Goal: Information Seeking & Learning: Learn about a topic

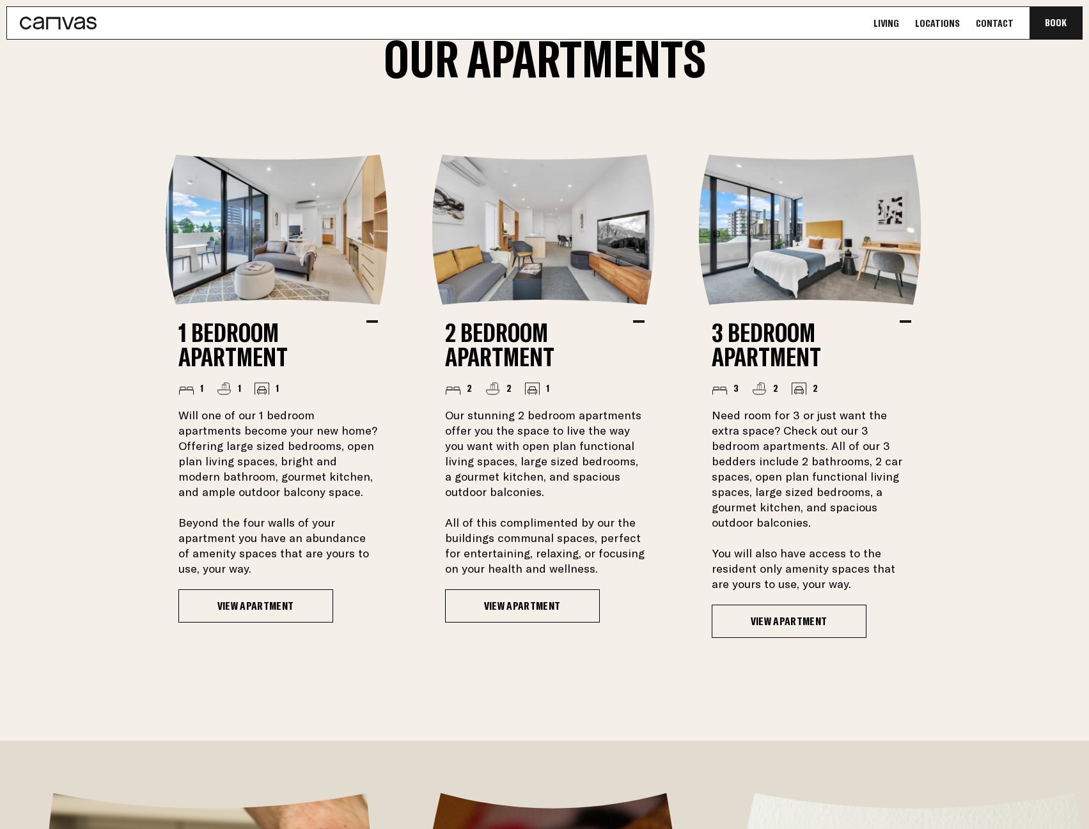
scroll to position [1151, 0]
drag, startPoint x: 934, startPoint y: 574, endPoint x: 131, endPoint y: 400, distance: 821.1
click at [131, 400] on ul "1 Bedroom Apartment 1 1 1 Will one of our 1 bedroom apartments become your new …" at bounding box center [545, 395] width 912 height 483
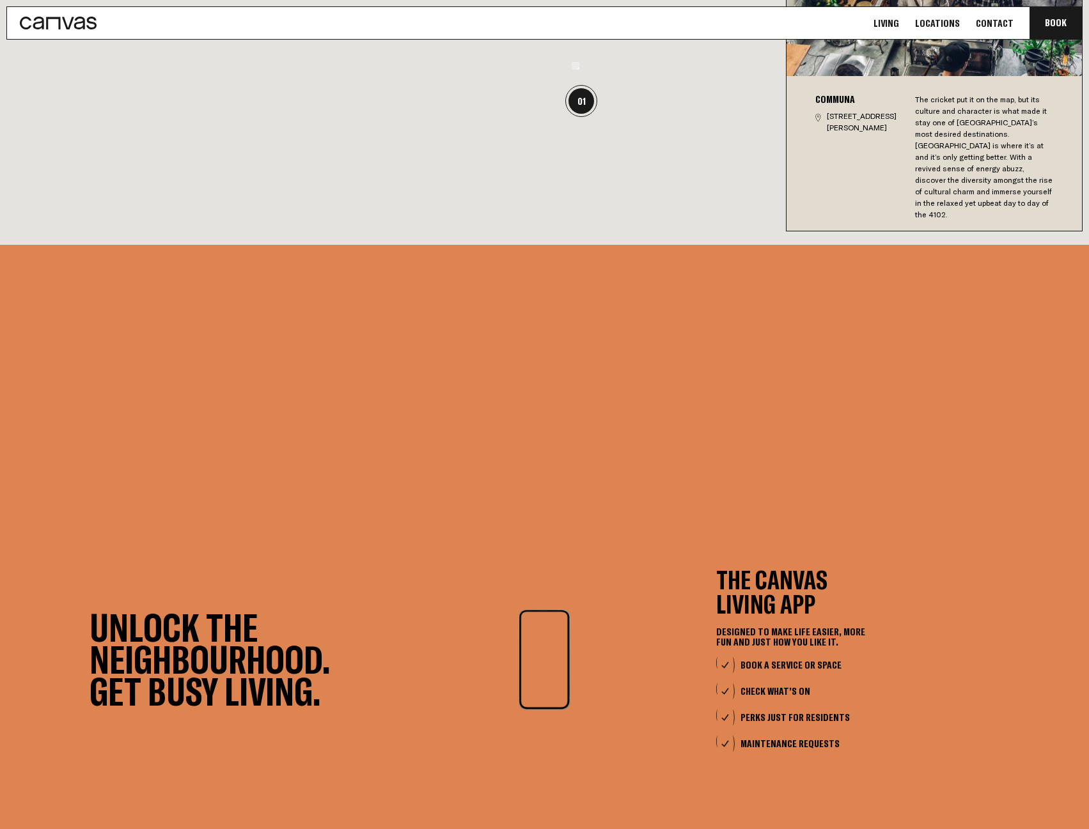
scroll to position [0, 0]
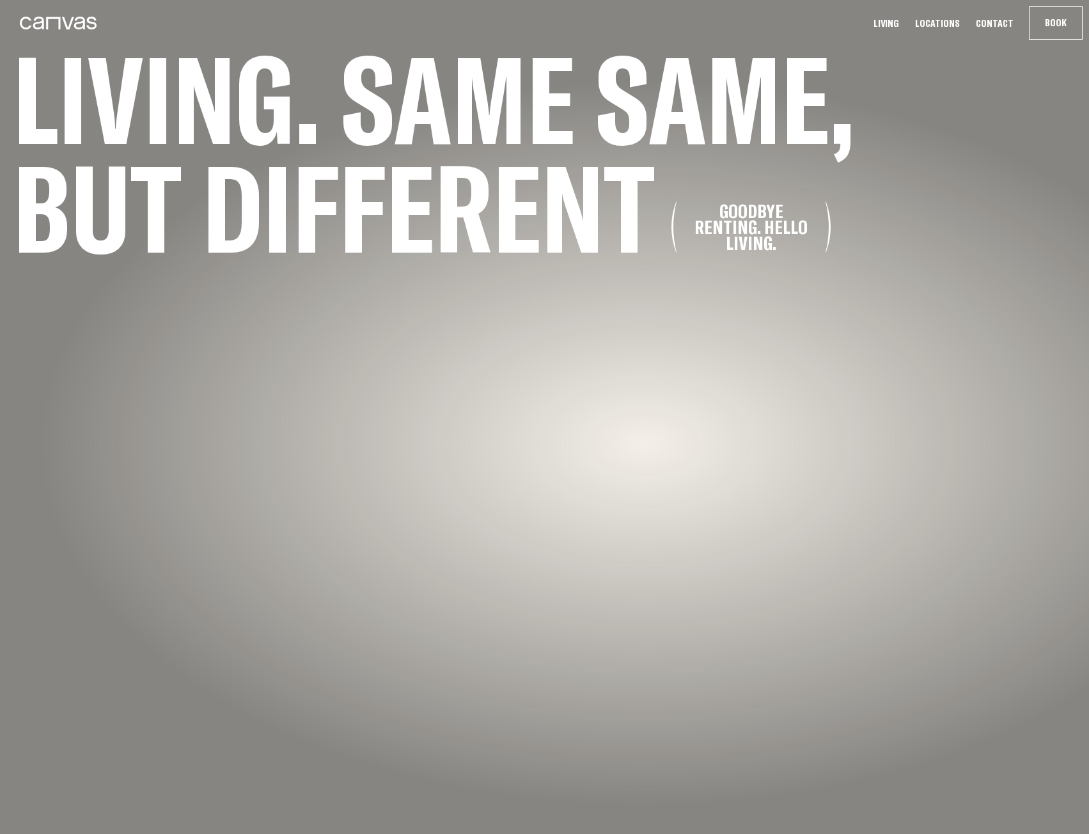
click at [957, 24] on link "Locations" at bounding box center [937, 23] width 52 height 13
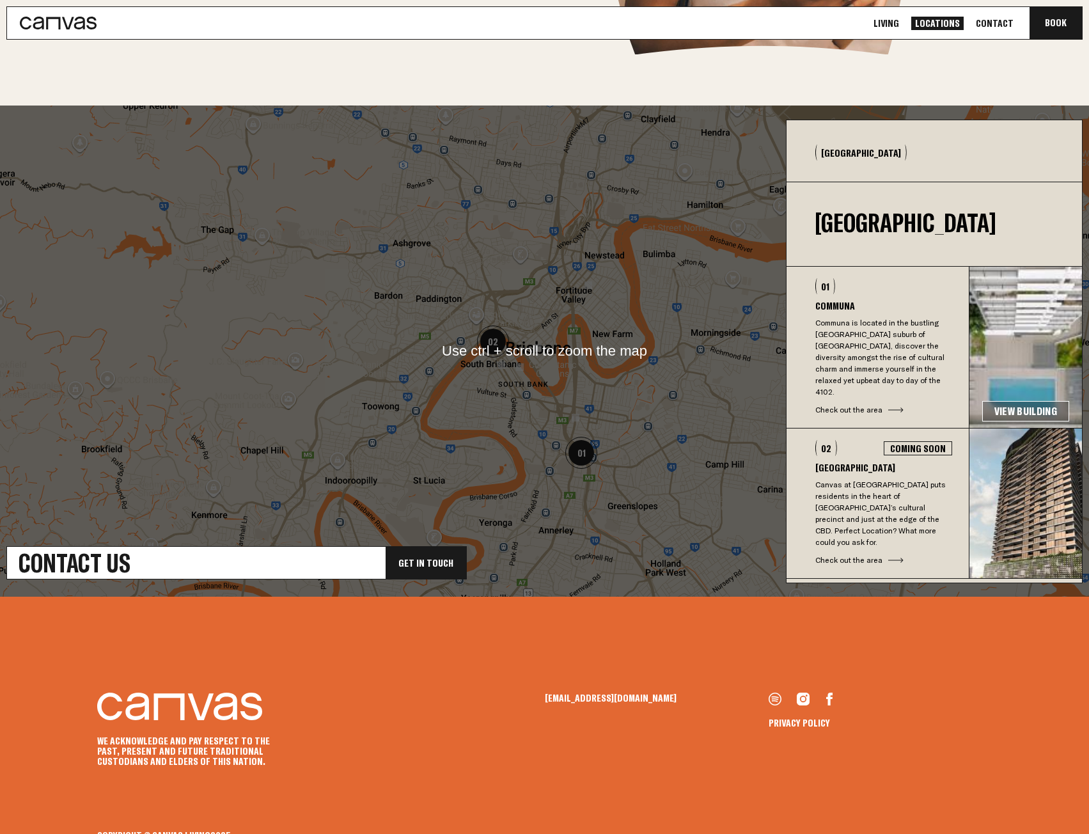
scroll to position [320, 0]
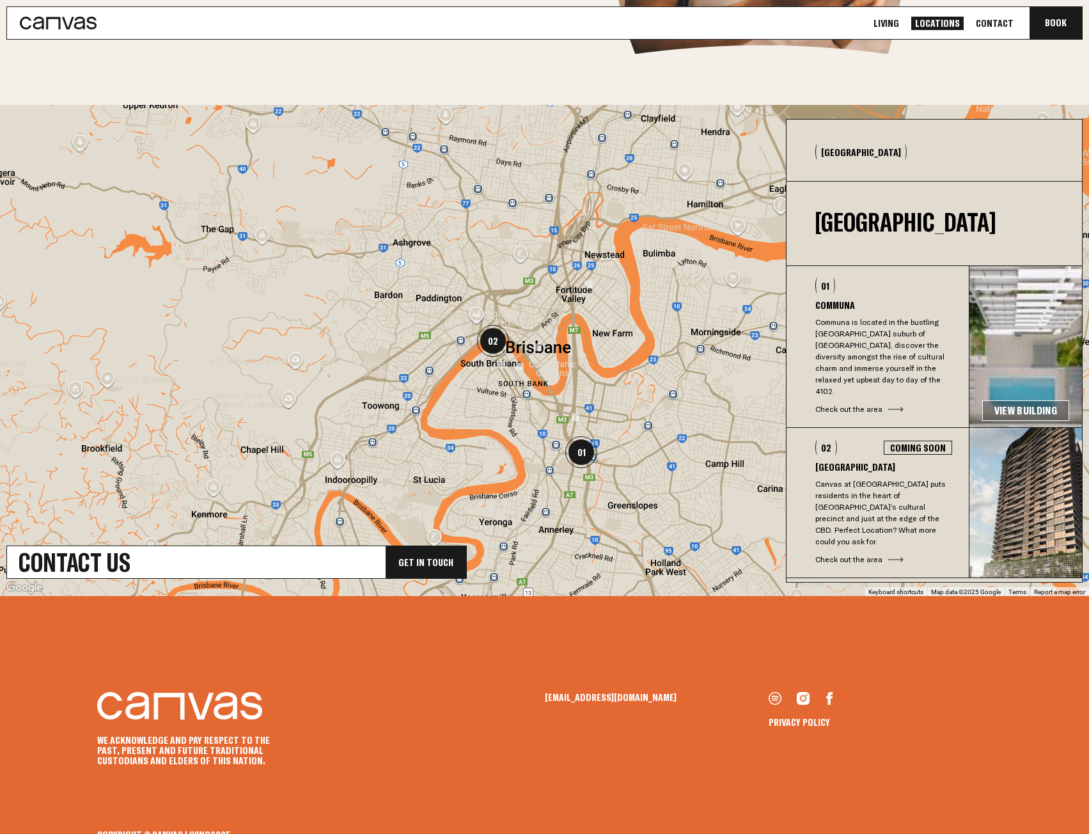
drag, startPoint x: 909, startPoint y: 510, endPoint x: 851, endPoint y: 331, distance: 188.9
click at [849, 341] on ul "01 Communa Communa is located in the bustling Brisbane suburb of Woolloongabba,…" at bounding box center [934, 422] width 295 height 312
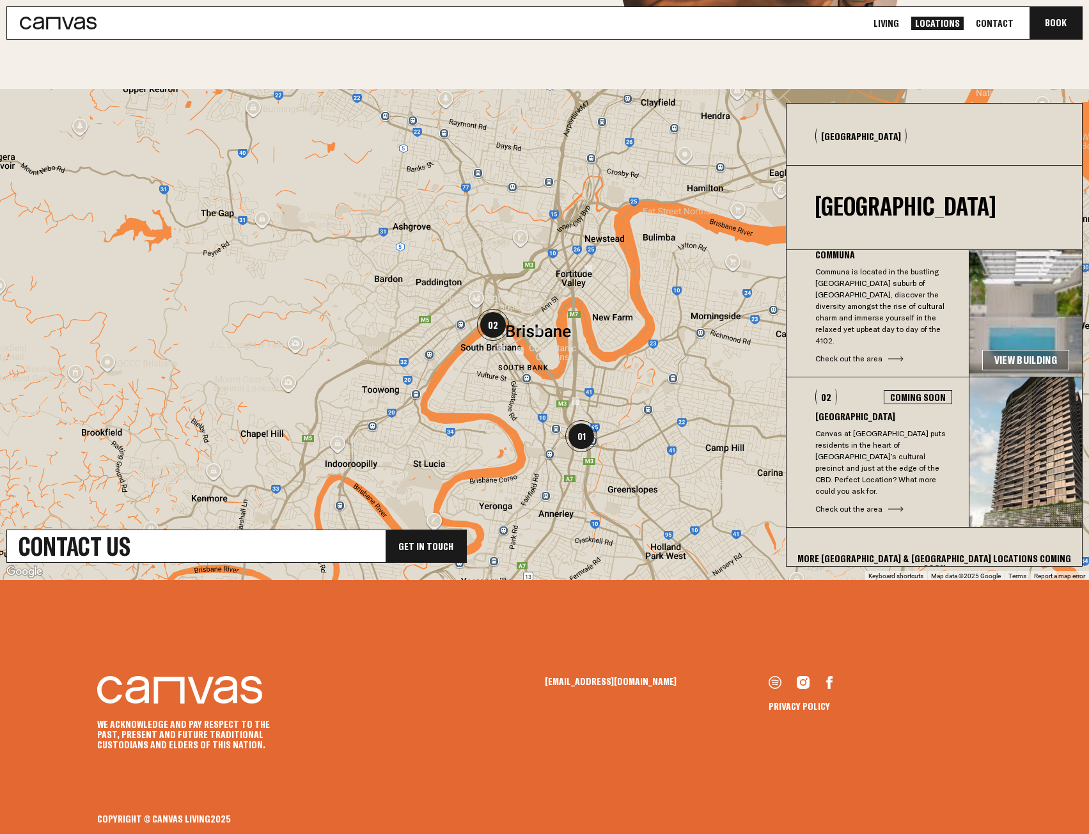
scroll to position [336, 0]
click at [941, 529] on div "More Sydney & Melbourne Locations coming soon" at bounding box center [934, 563] width 295 height 72
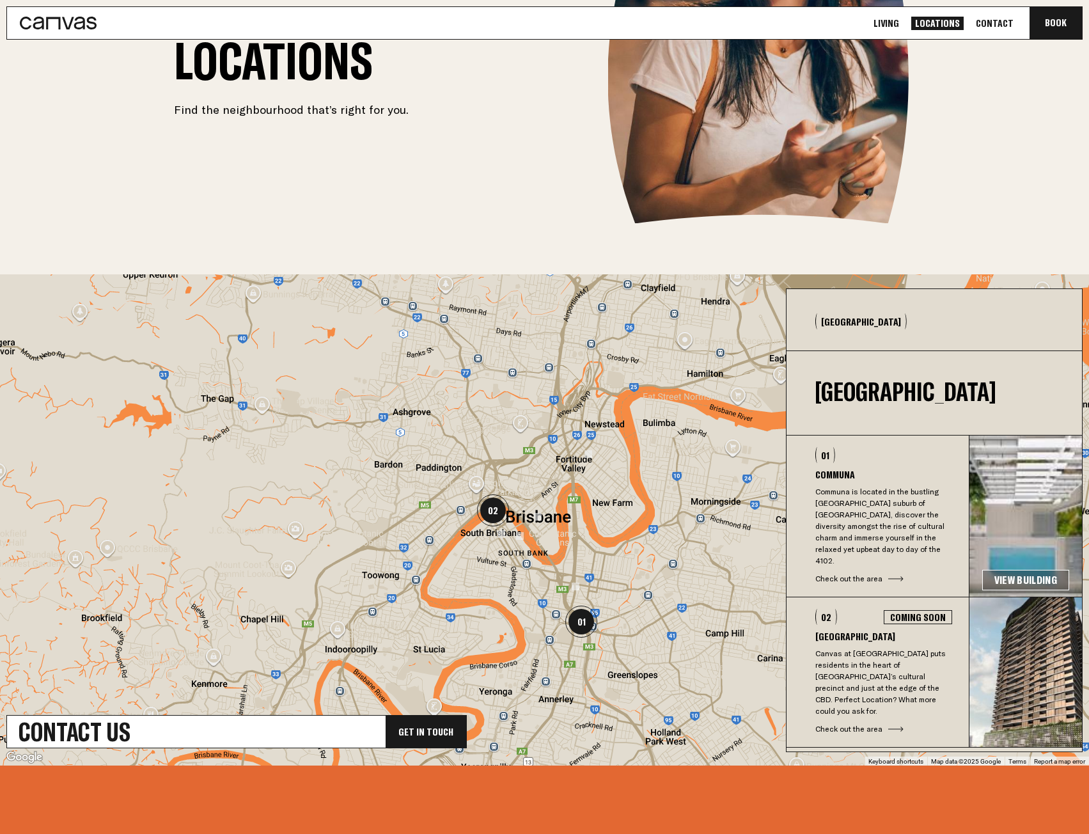
scroll to position [0, 0]
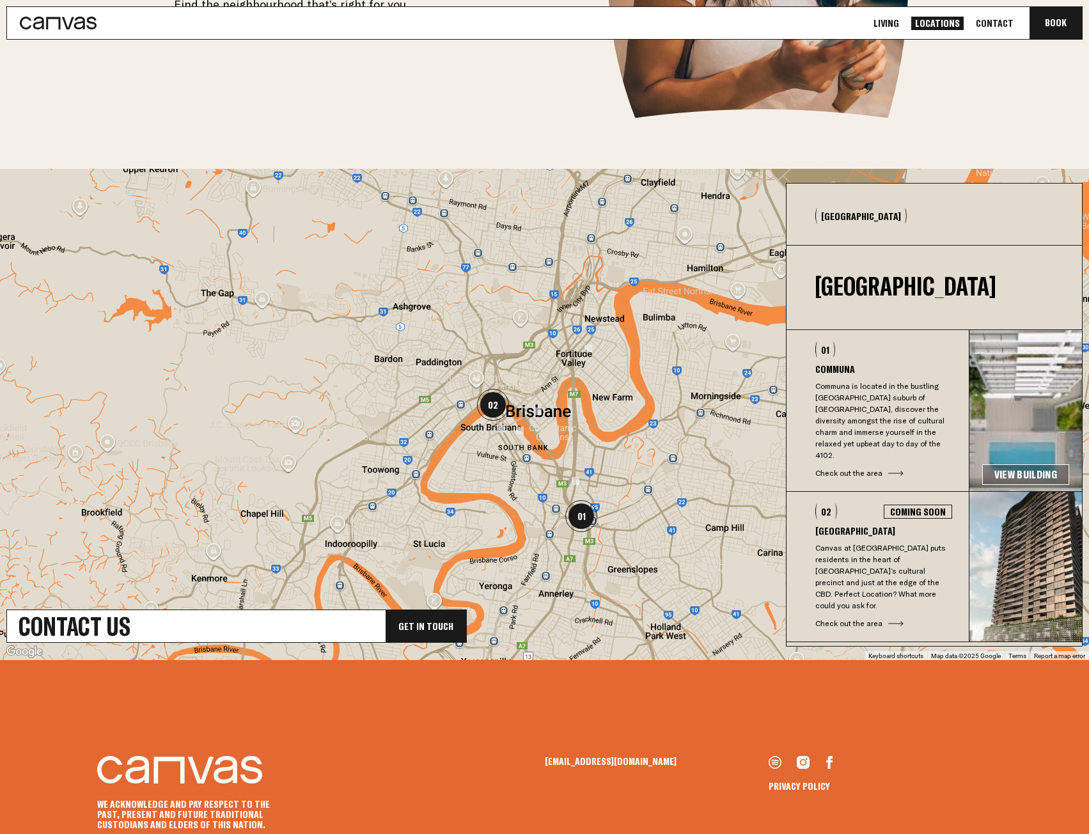
drag, startPoint x: 875, startPoint y: 411, endPoint x: 909, endPoint y: 613, distance: 205.5
click at [897, 605] on ul "01 Communa Communa is located in the bustling Brisbane suburb of Woolloongabba,…" at bounding box center [934, 486] width 295 height 312
click at [1005, 762] on footer "We acknowledge and pay respect to the past, present and future Traditional Cust…" at bounding box center [544, 787] width 1089 height 254
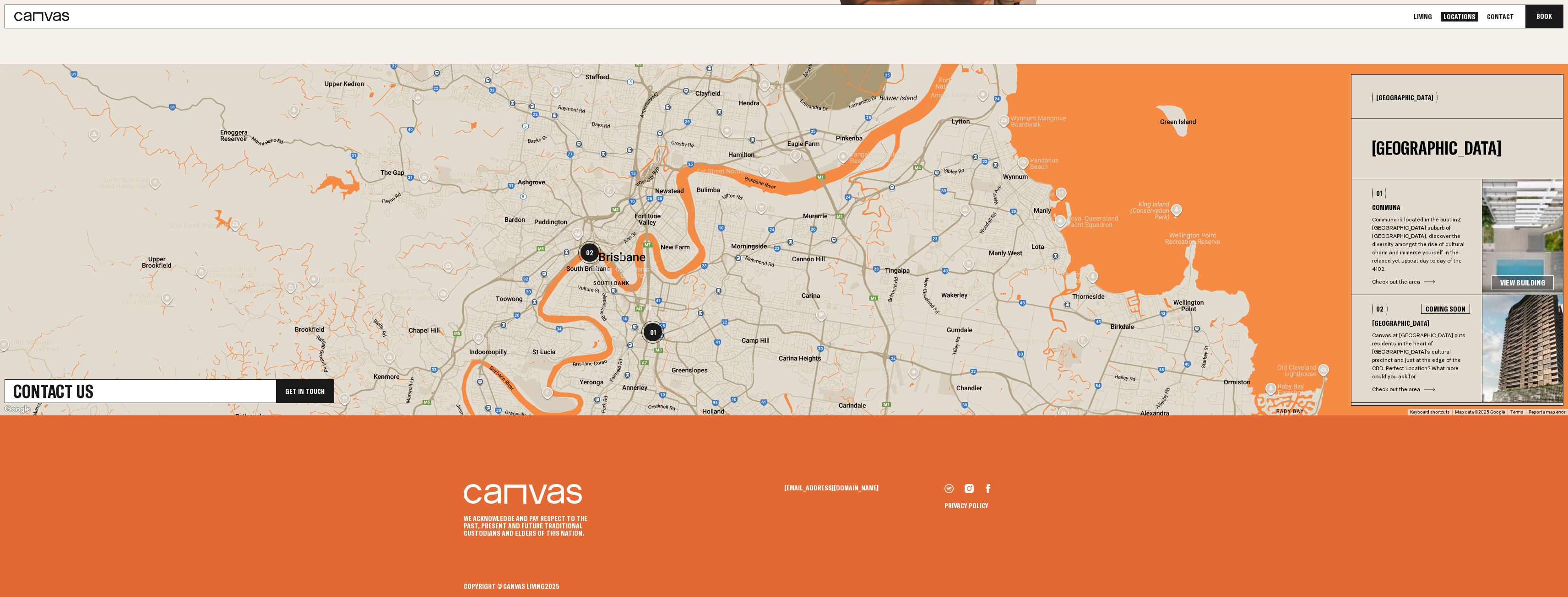
drag, startPoint x: 1045, startPoint y: 314, endPoint x: 884, endPoint y: 334, distance: 162.2
click at [779, 334] on div at bounding box center [784, 240] width 1568 height 351
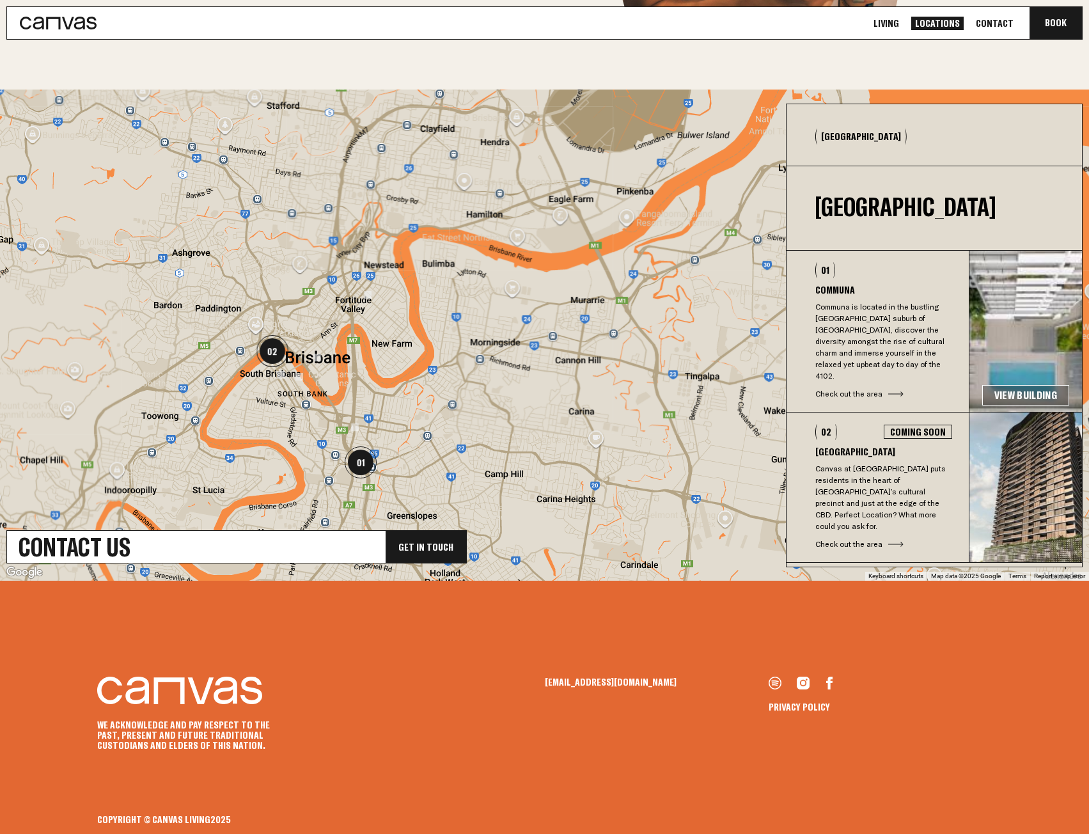
click at [987, 718] on div "We acknowledge and pay respect to the past, present and future Traditional Cust…" at bounding box center [544, 714] width 895 height 74
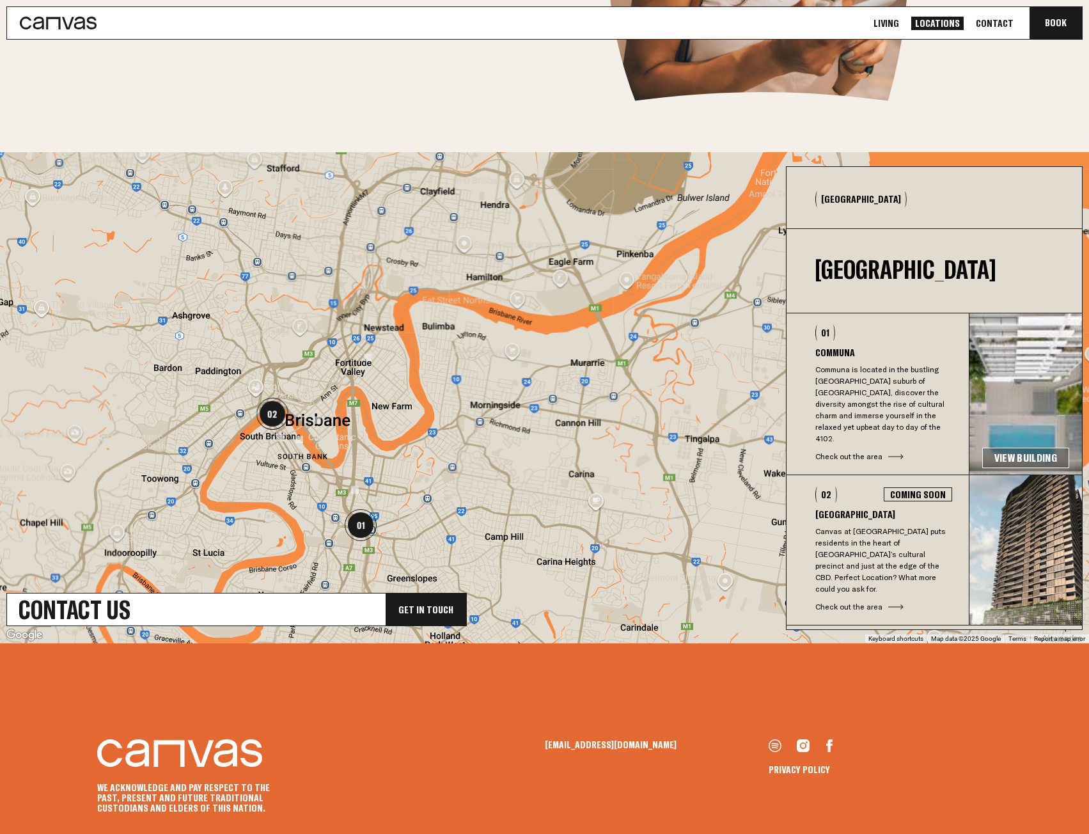
click at [1064, 661] on footer "We acknowledge and pay respect to the past, present and future Traditional Cust…" at bounding box center [544, 770] width 1089 height 254
click at [1019, 721] on footer "We acknowledge and pay respect to the past, present and future Traditional Cust…" at bounding box center [544, 770] width 1089 height 254
click at [844, 601] on div "Check out the area" at bounding box center [883, 607] width 137 height 12
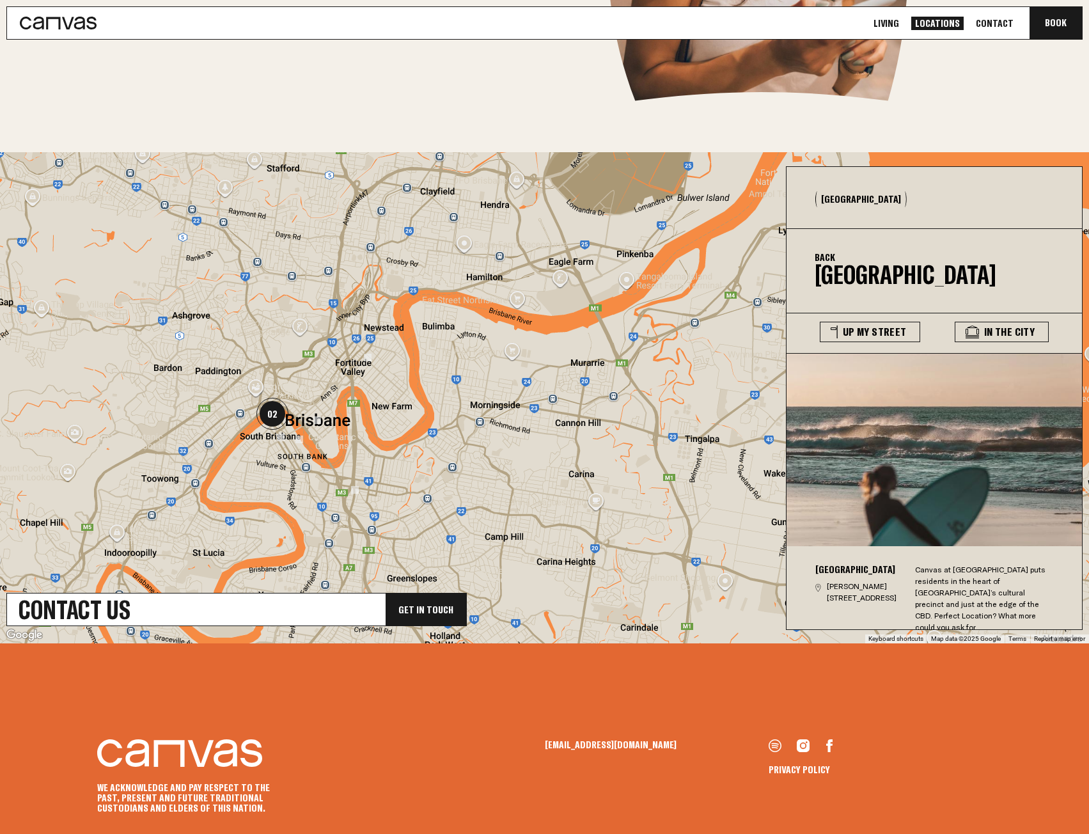
scroll to position [6, 0]
click at [829, 200] on button "[GEOGRAPHIC_DATA]" at bounding box center [860, 199] width 91 height 16
click at [813, 306] on div "Brisbane Back South Brisbane View Building Coming Soon Up My Street In The City…" at bounding box center [934, 398] width 297 height 464
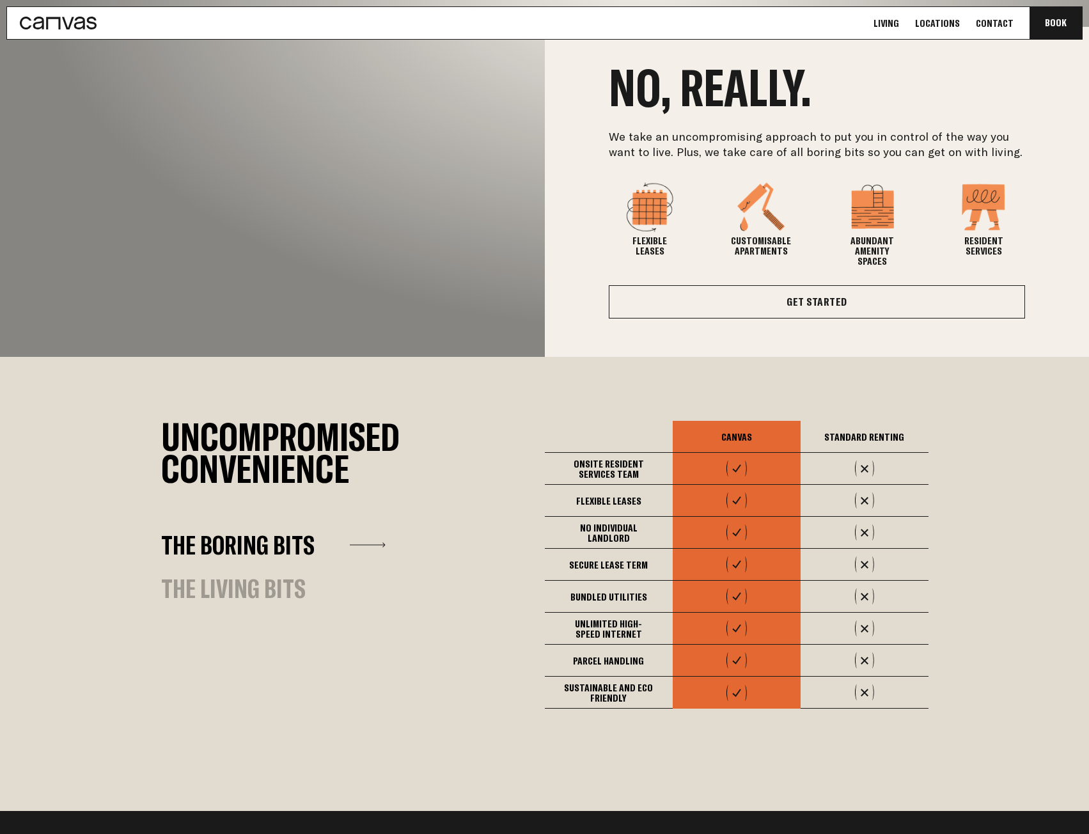
scroll to position [817, 0]
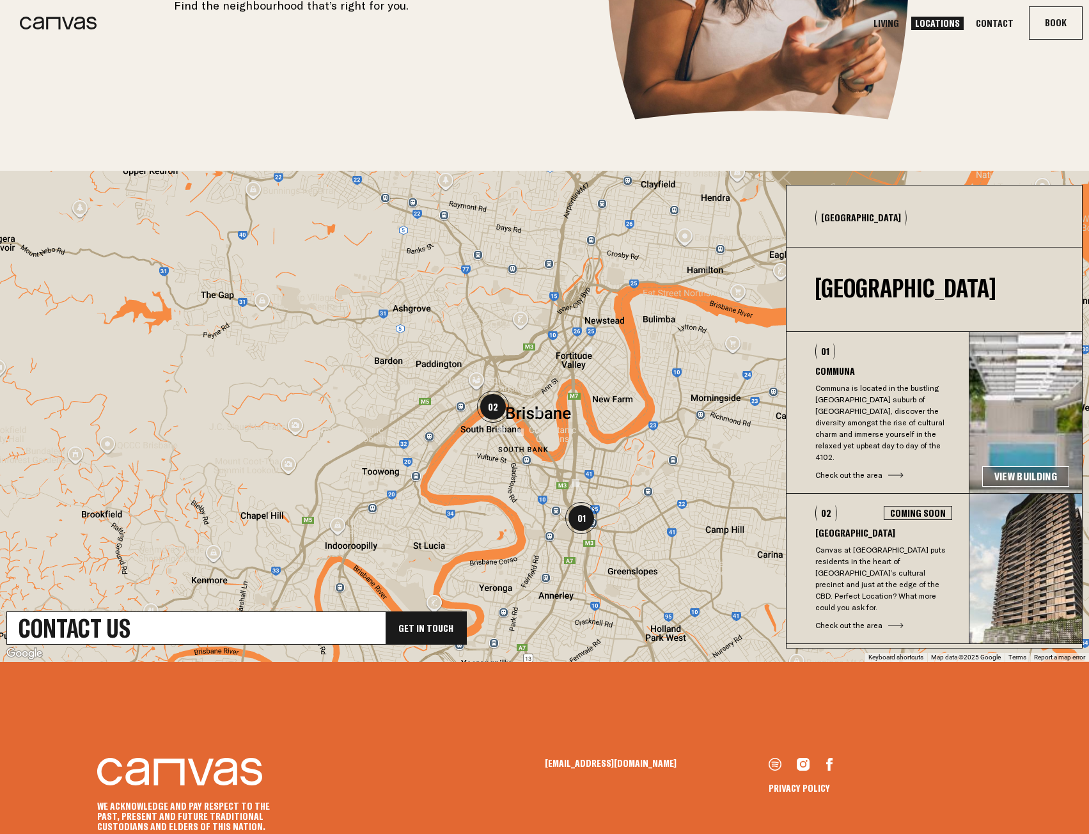
click at [845, 733] on footer "We acknowledge and pay respect to the past, present and future Traditional Cust…" at bounding box center [544, 789] width 1089 height 254
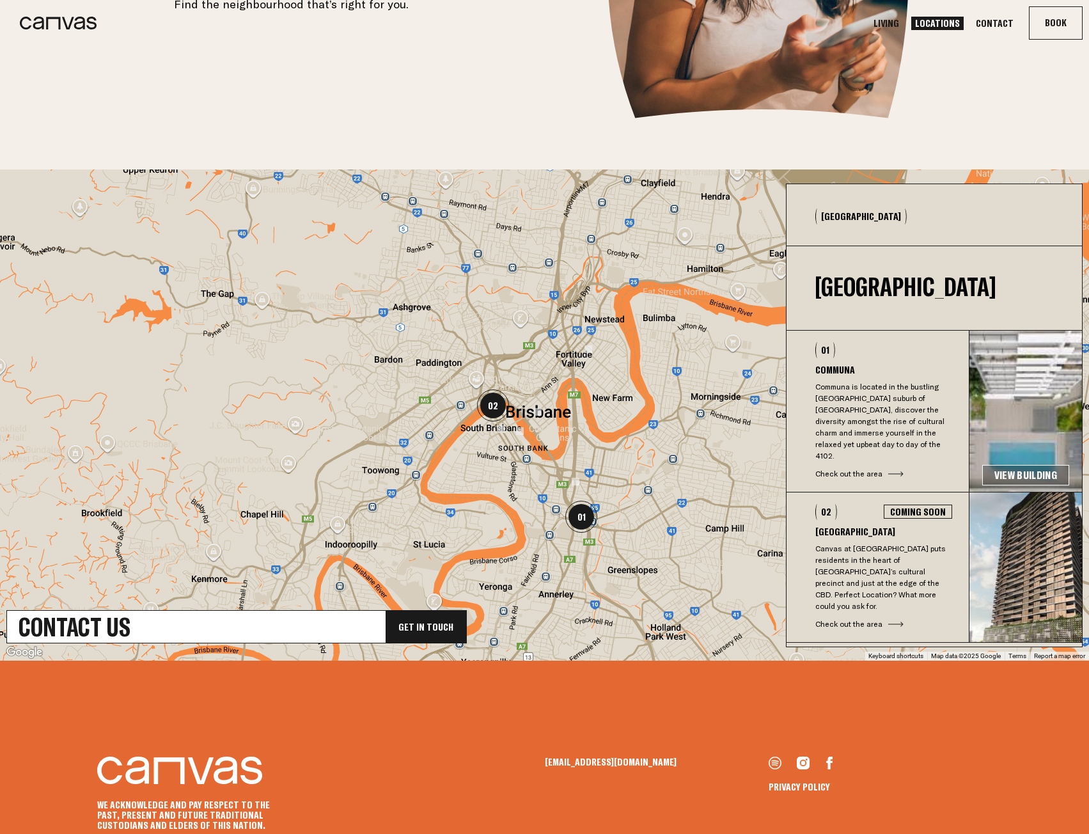
click at [865, 723] on footer "We acknowledge and pay respect to the past, present and future Traditional Cust…" at bounding box center [544, 788] width 1089 height 254
click at [922, 723] on footer "We acknowledge and pay respect to the past, present and future Traditional Cust…" at bounding box center [544, 788] width 1089 height 254
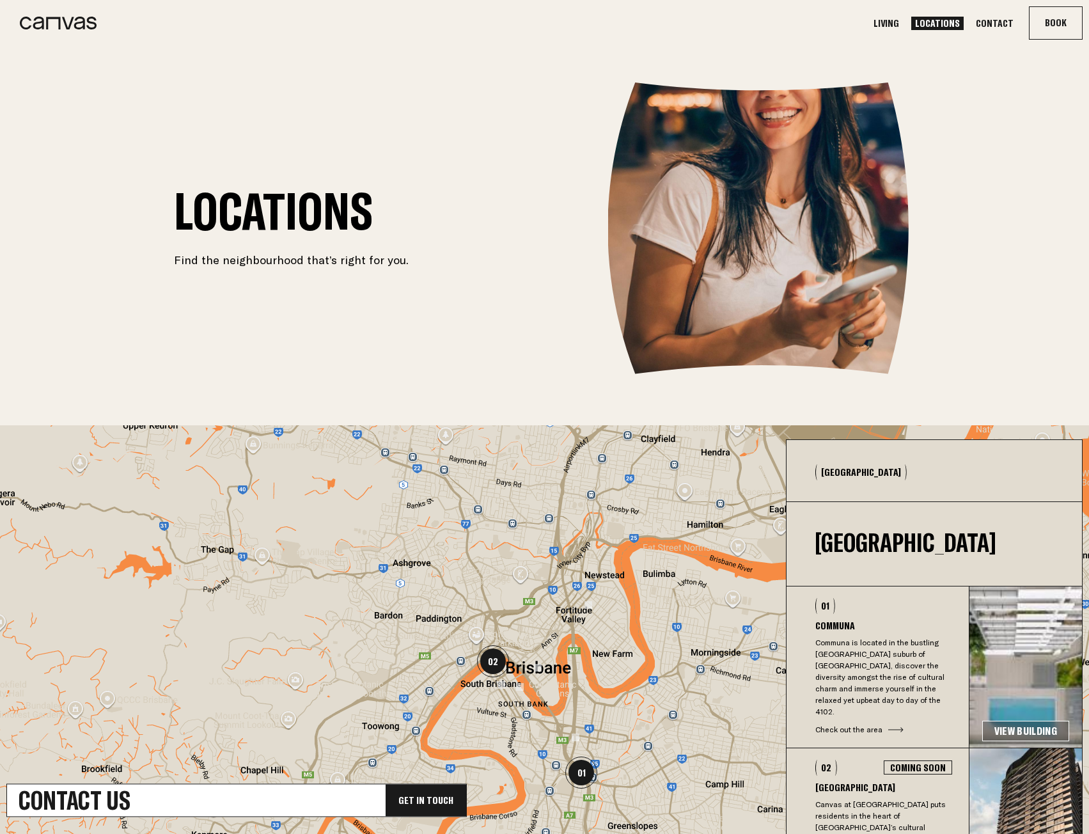
scroll to position [228, 0]
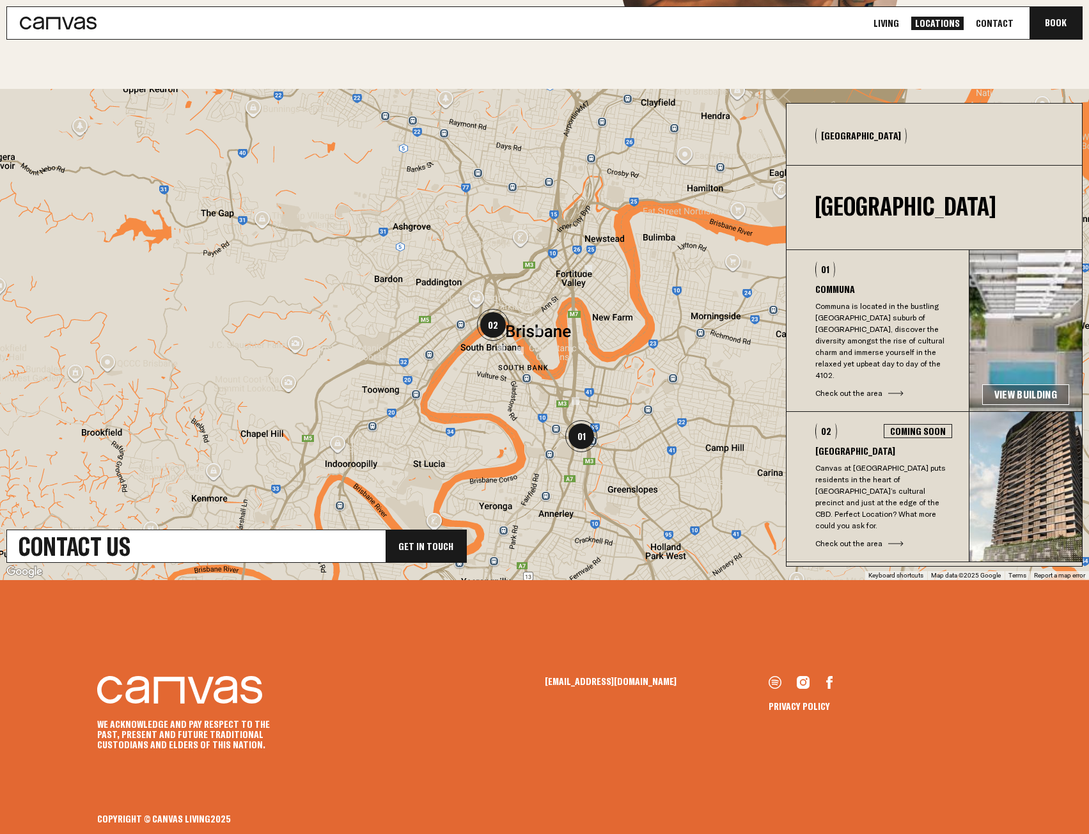
click at [994, 698] on footer "We acknowledge and pay respect to the past, present and future Traditional Cust…" at bounding box center [544, 707] width 1089 height 254
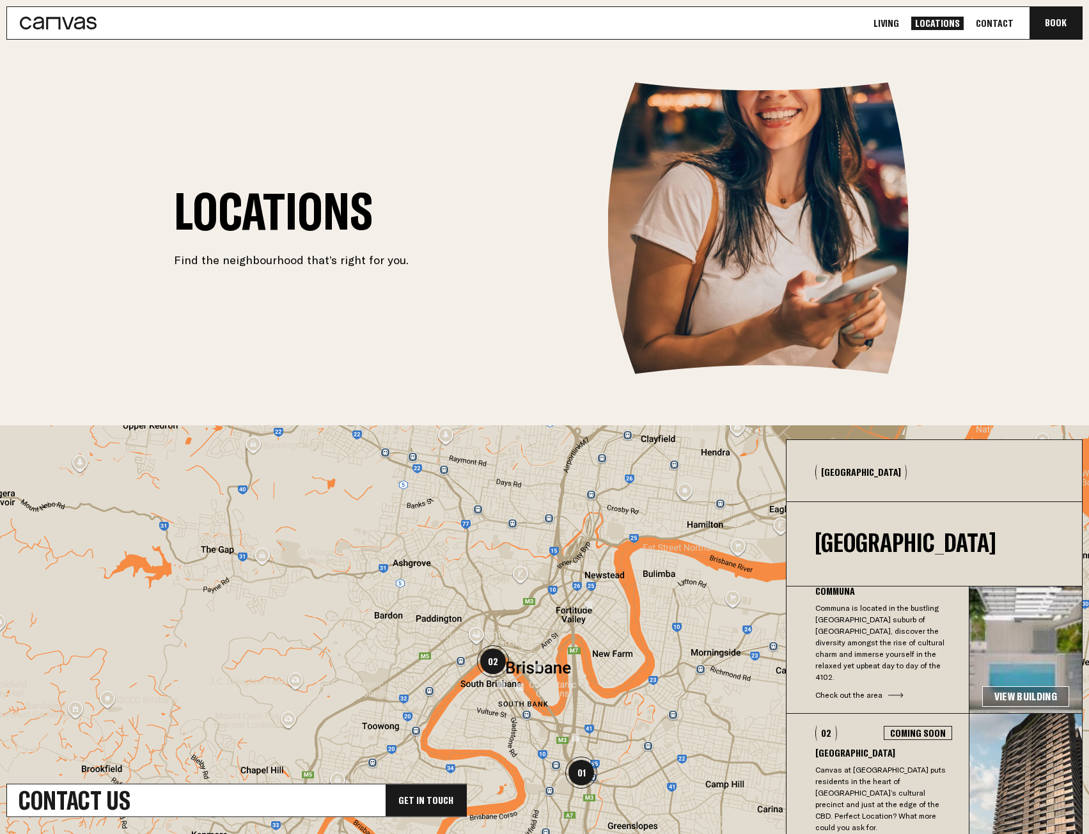
scroll to position [102, 0]
